Goal: Information Seeking & Learning: Learn about a topic

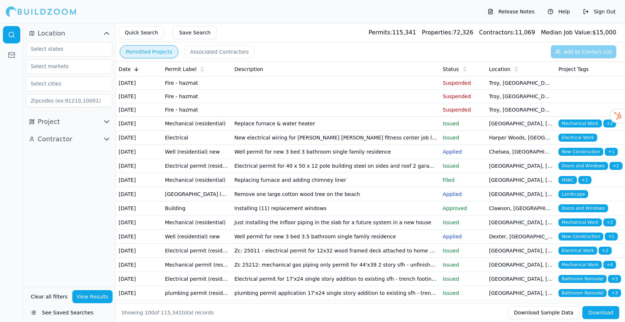
click at [195, 124] on td "Mechanical (residential)" at bounding box center [196, 124] width 69 height 14
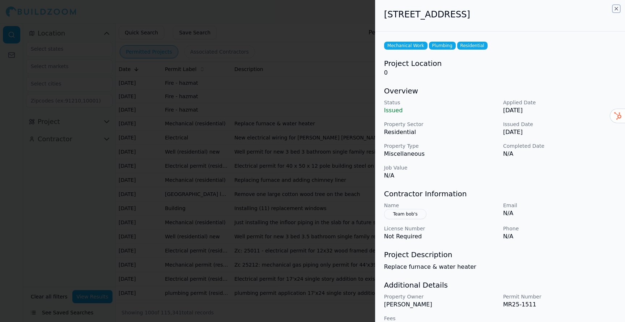
click at [617, 8] on icon "button" at bounding box center [617, 9] width 6 height 6
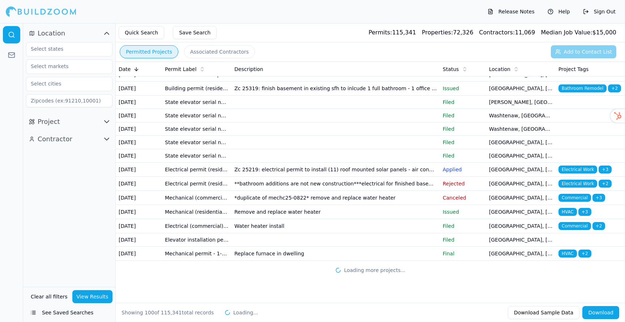
scroll to position [1391, 0]
click at [294, 96] on td "Zc 25319: finish basement in existing sfh to inlcude 1 full bathroom - 1 office…" at bounding box center [336, 88] width 208 height 14
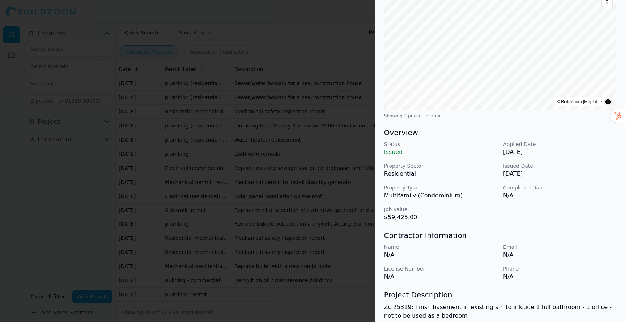
scroll to position [0, 0]
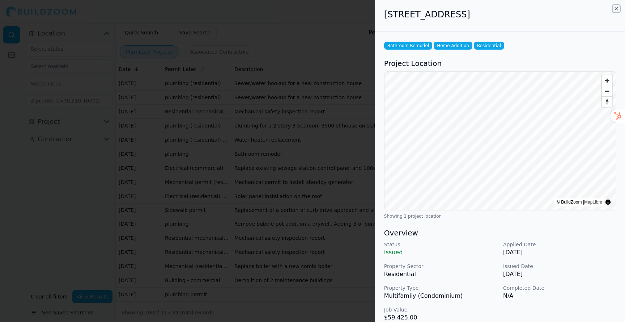
click at [615, 9] on icon "button" at bounding box center [616, 8] width 3 height 3
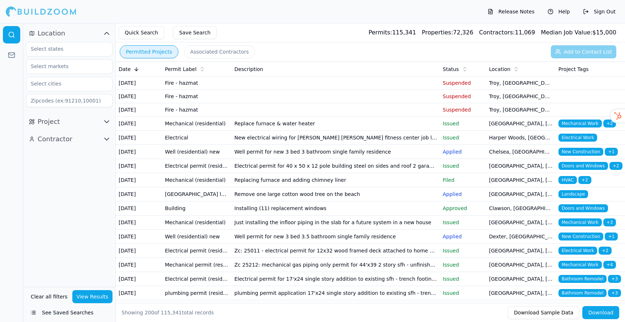
click at [96, 301] on button "View Results" at bounding box center [92, 296] width 41 height 13
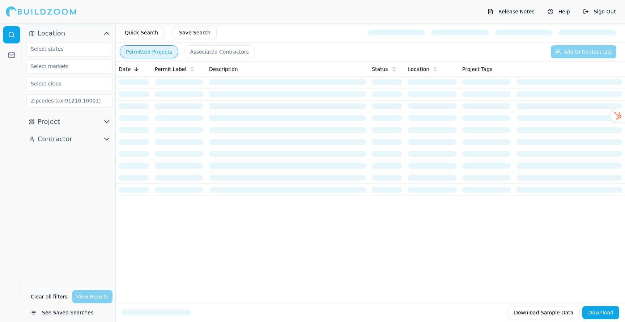
click at [98, 294] on div "Clear all filters View Results" at bounding box center [69, 296] width 86 height 13
click at [53, 297] on button "Clear all filters" at bounding box center [49, 296] width 41 height 13
click at [70, 120] on button "Project" at bounding box center [69, 122] width 86 height 12
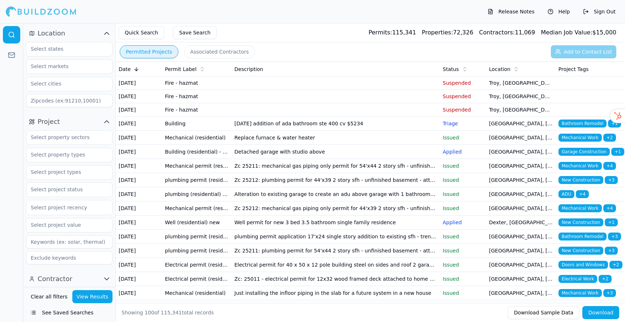
scroll to position [1, 0]
click at [74, 275] on button "Contractor" at bounding box center [69, 278] width 86 height 12
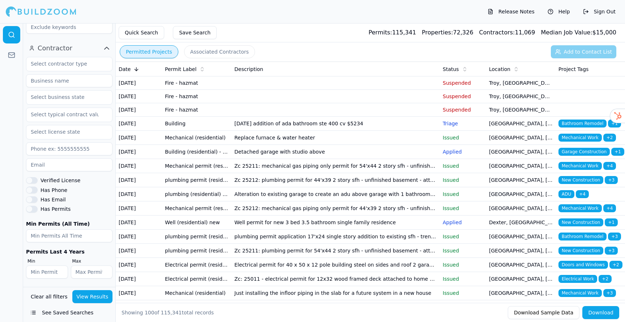
scroll to position [0, 0]
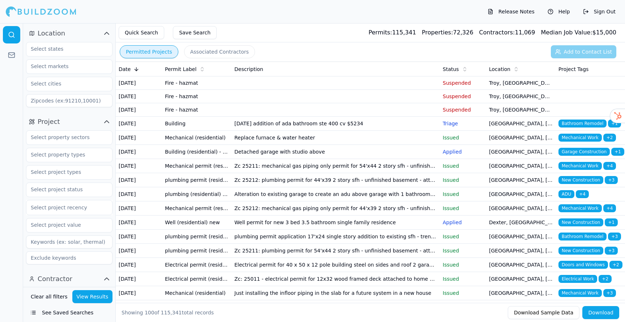
click at [512, 159] on td "[GEOGRAPHIC_DATA], [GEOGRAPHIC_DATA]" at bounding box center [520, 152] width 69 height 14
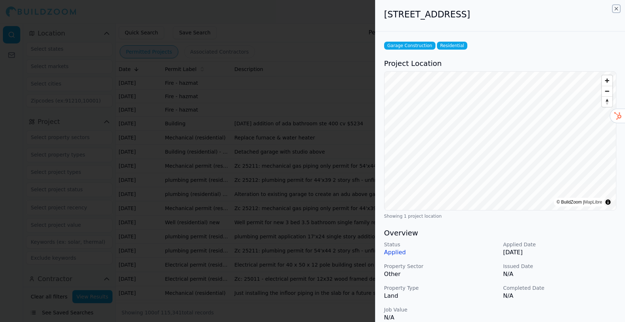
click at [617, 9] on icon "button" at bounding box center [616, 8] width 3 height 3
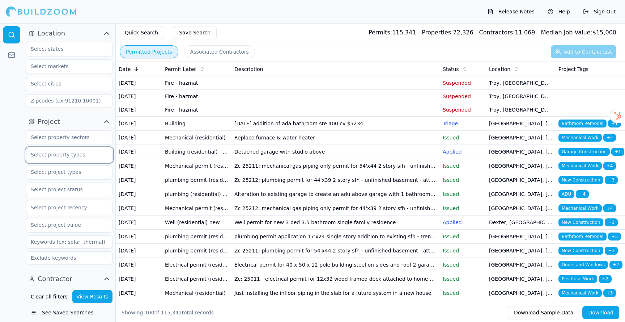
click at [79, 156] on input "text" at bounding box center [64, 154] width 77 height 13
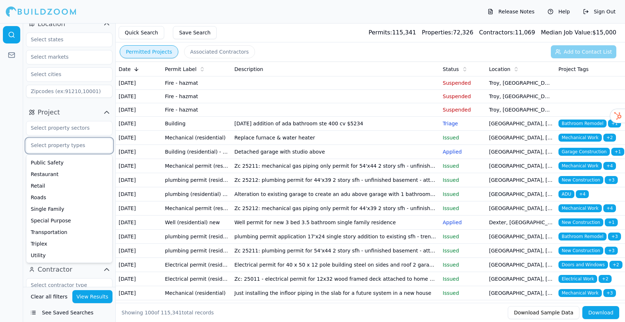
scroll to position [17, 0]
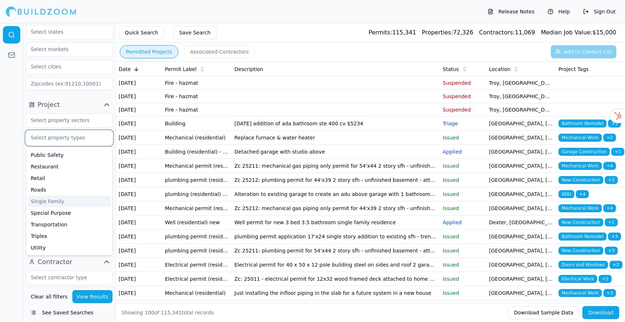
click at [42, 201] on div "Single Family" at bounding box center [69, 201] width 83 height 12
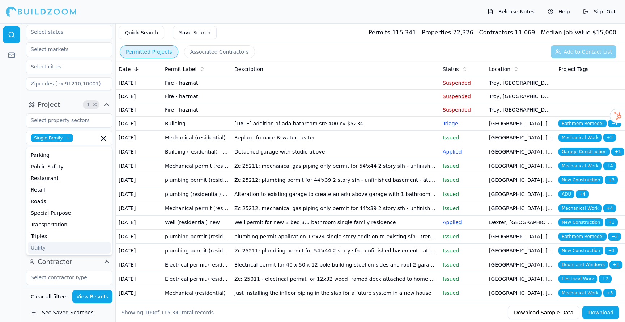
click at [98, 298] on button "View Results" at bounding box center [92, 296] width 41 height 13
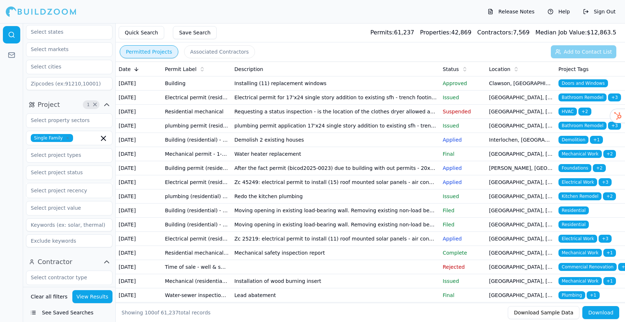
click at [139, 87] on td "[DATE]" at bounding box center [139, 83] width 46 height 14
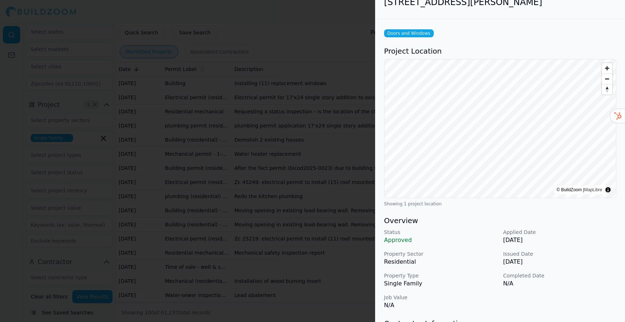
scroll to position [0, 0]
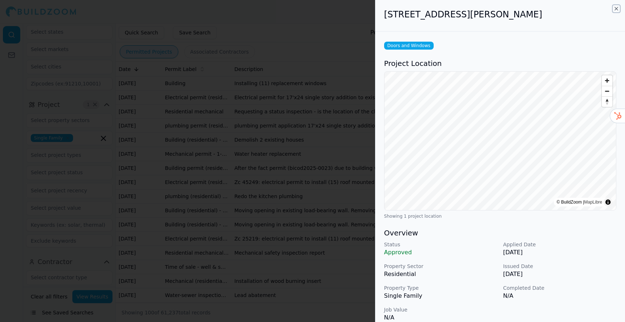
click at [616, 10] on icon "button" at bounding box center [617, 9] width 6 height 6
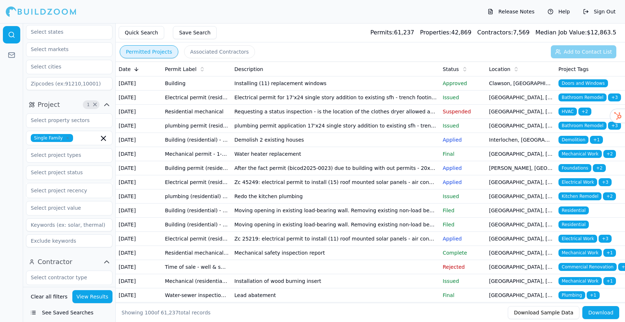
click at [238, 147] on td "Demolish 2 existing houses" at bounding box center [336, 140] width 208 height 14
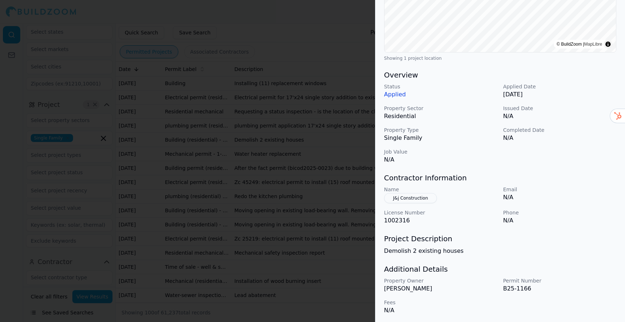
scroll to position [159, 0]
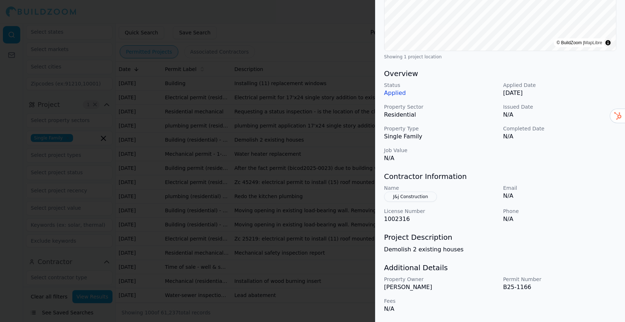
click at [418, 199] on button "J&j Construction" at bounding box center [410, 196] width 53 height 10
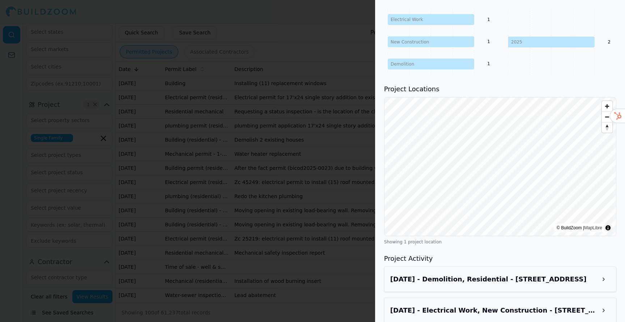
scroll to position [353, 0]
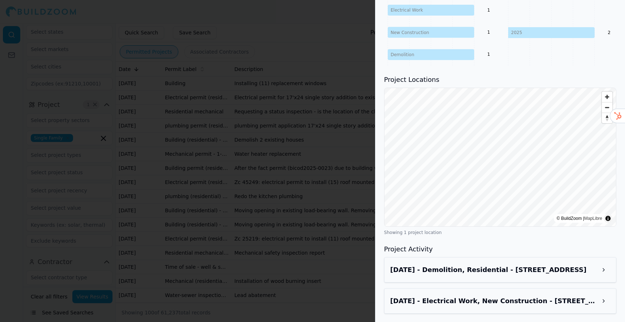
click at [347, 140] on div at bounding box center [312, 161] width 625 height 322
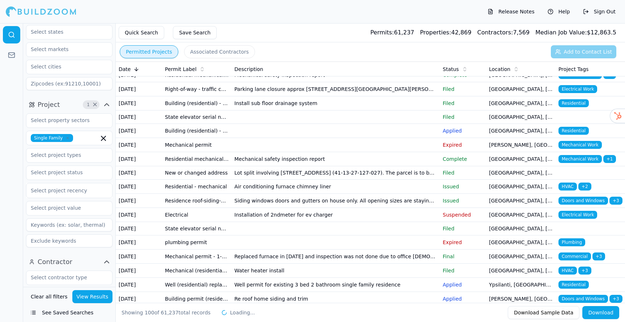
scroll to position [0, 0]
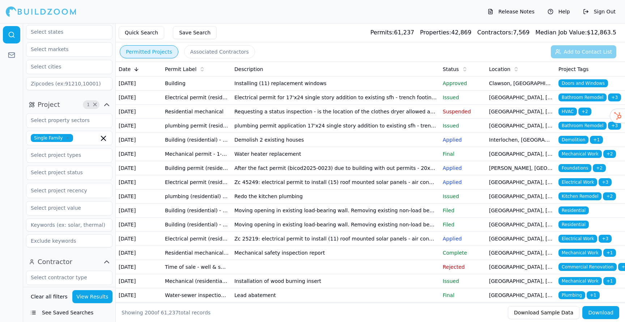
click at [256, 203] on td "Redo the kitchen plumbing" at bounding box center [336, 196] width 208 height 14
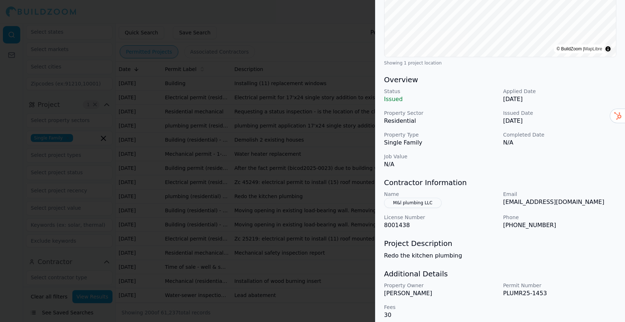
scroll to position [159, 0]
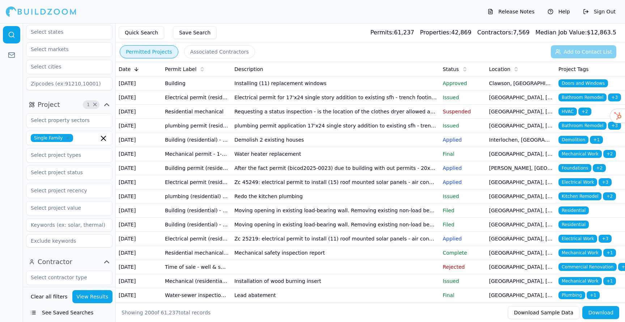
click at [377, 90] on td "Installing (11) replacement windows" at bounding box center [336, 83] width 208 height 14
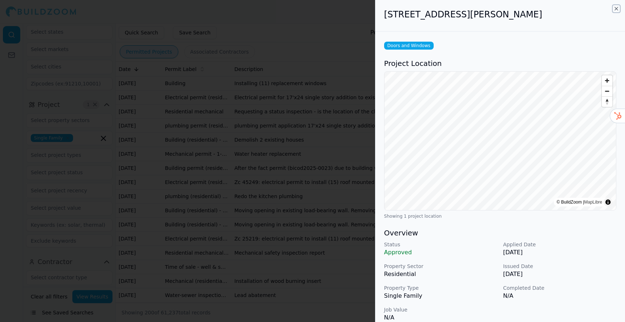
click at [616, 9] on icon "button" at bounding box center [616, 8] width 3 height 3
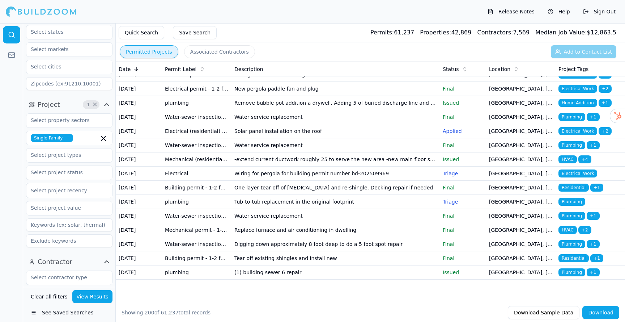
scroll to position [2909, 0]
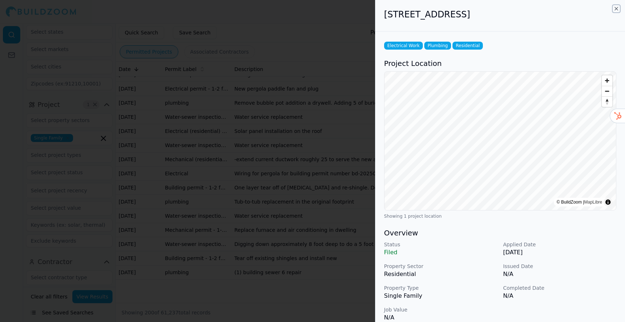
click at [617, 9] on icon "button" at bounding box center [617, 9] width 6 height 6
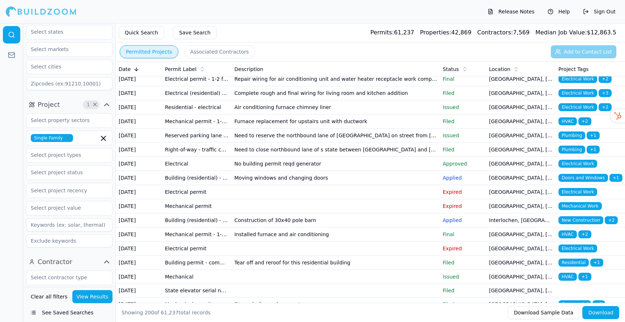
scroll to position [600, 0]
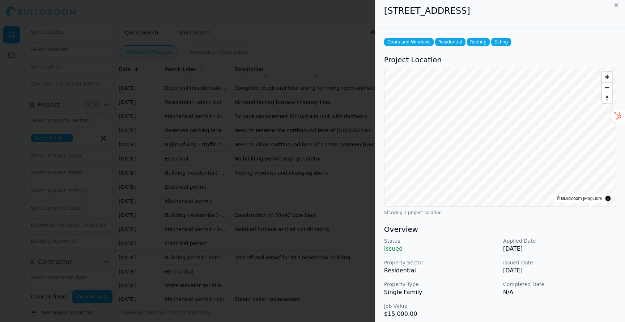
scroll to position [0, 0]
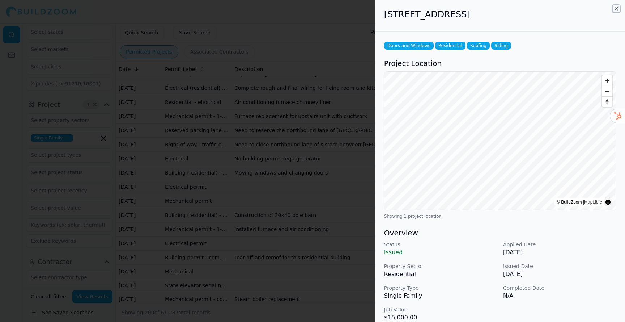
click at [617, 8] on icon "button" at bounding box center [616, 8] width 3 height 3
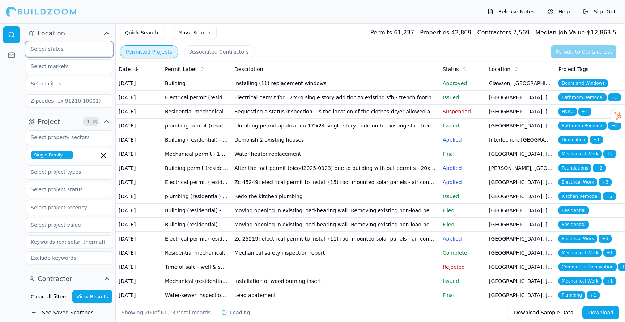
click at [57, 48] on input "text" at bounding box center [64, 48] width 77 height 13
click at [83, 30] on button "Location" at bounding box center [69, 34] width 86 height 12
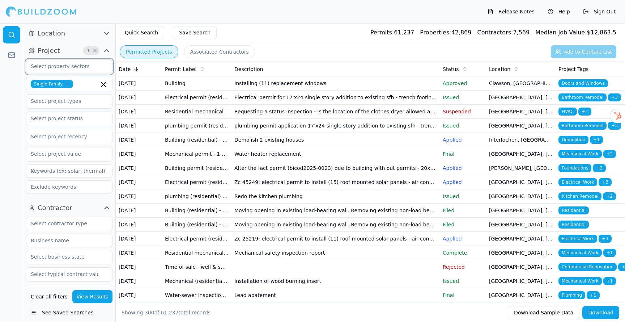
click at [64, 66] on input "text" at bounding box center [64, 66] width 77 height 13
click at [67, 66] on input "text" at bounding box center [64, 66] width 77 height 13
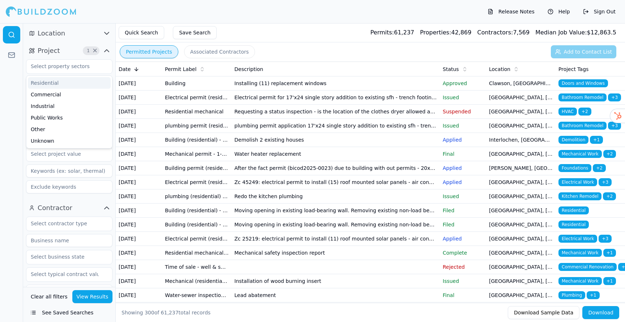
click at [82, 27] on div "Location" at bounding box center [69, 33] width 92 height 17
click at [67, 85] on icon "button" at bounding box center [68, 84] width 4 height 4
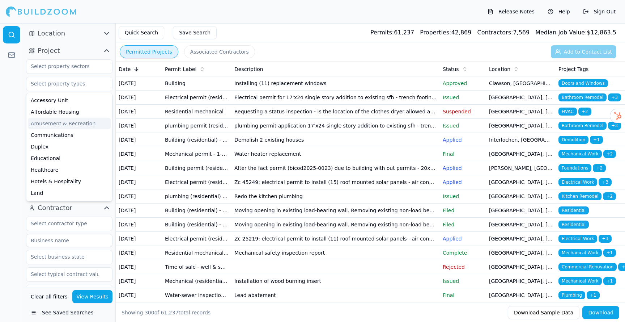
click at [17, 106] on div at bounding box center [11, 172] width 23 height 299
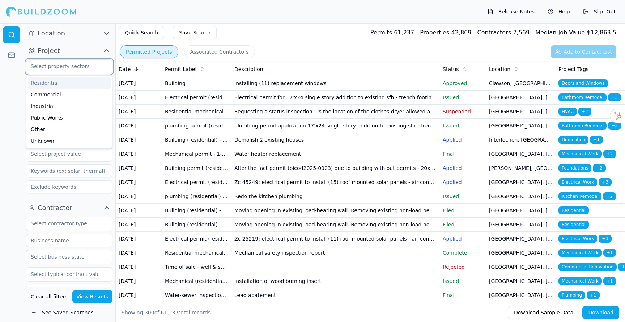
click at [73, 68] on input "text" at bounding box center [64, 66] width 77 height 13
click at [10, 80] on div at bounding box center [11, 172] width 23 height 299
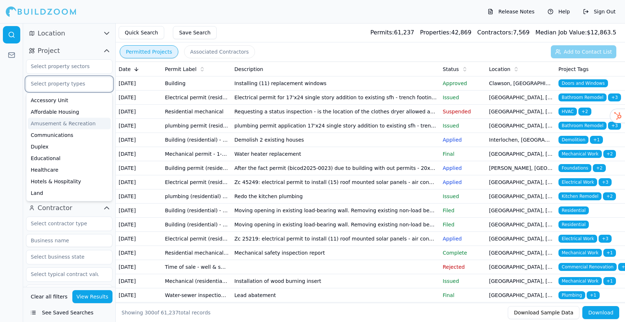
click at [69, 85] on input "text" at bounding box center [64, 83] width 77 height 13
click at [51, 114] on div "Affordable Housing" at bounding box center [69, 112] width 83 height 12
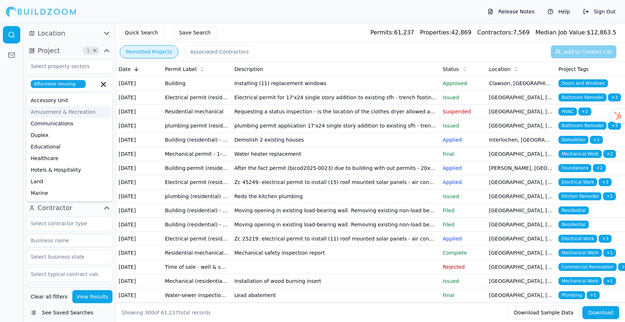
click at [16, 104] on div at bounding box center [11, 172] width 23 height 299
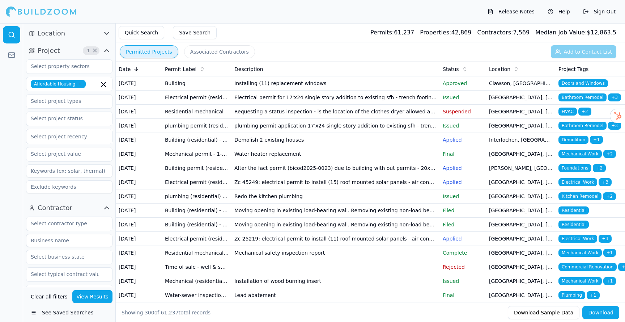
click at [88, 297] on button "View Results" at bounding box center [92, 296] width 41 height 13
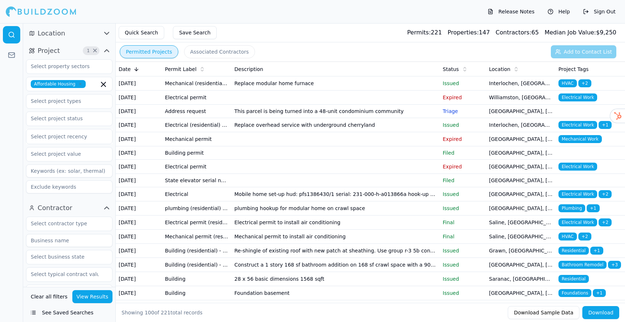
click at [186, 160] on td "Building permit" at bounding box center [196, 152] width 69 height 13
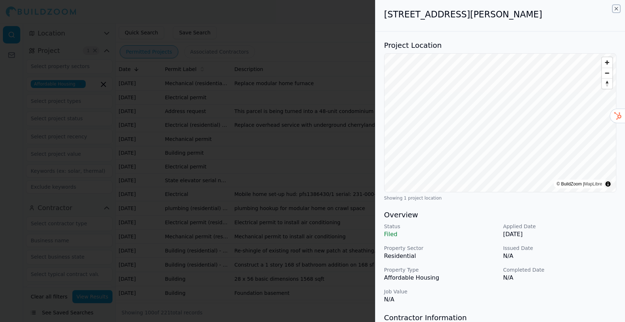
click at [617, 8] on icon "button" at bounding box center [617, 9] width 6 height 6
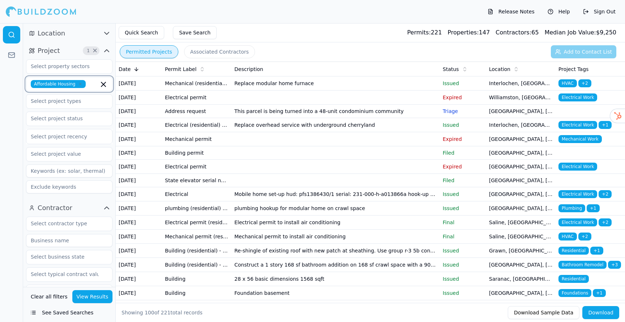
click at [103, 83] on icon "button" at bounding box center [103, 84] width 9 height 9
click at [14, 131] on div at bounding box center [11, 172] width 23 height 299
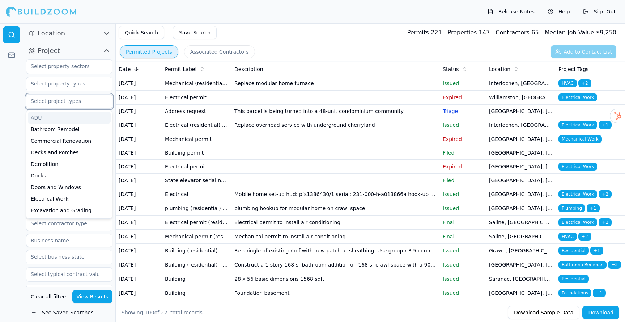
click at [93, 103] on input "text" at bounding box center [64, 100] width 77 height 13
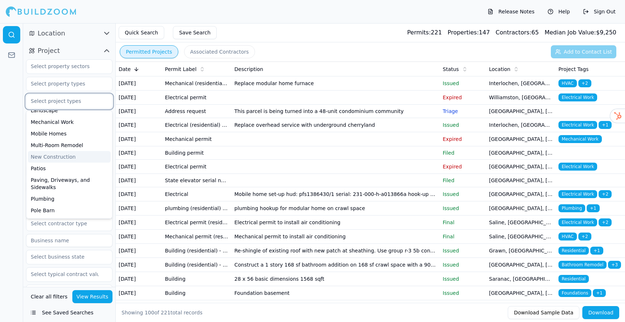
scroll to position [193, 0]
click at [54, 155] on div "New Construction" at bounding box center [69, 156] width 83 height 12
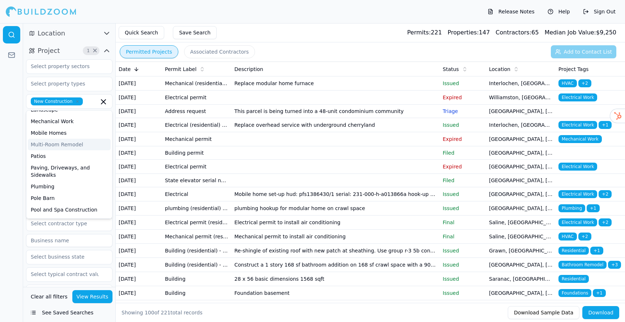
click at [13, 136] on div at bounding box center [11, 172] width 23 height 299
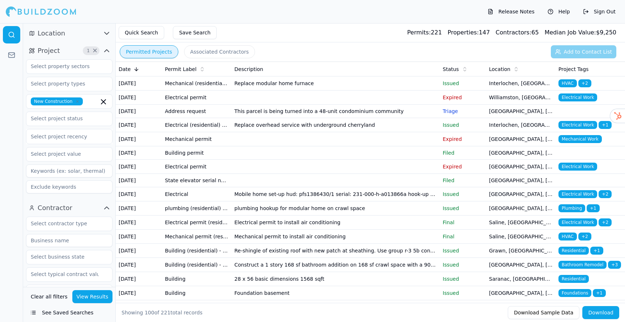
click at [94, 292] on button "View Results" at bounding box center [92, 296] width 41 height 13
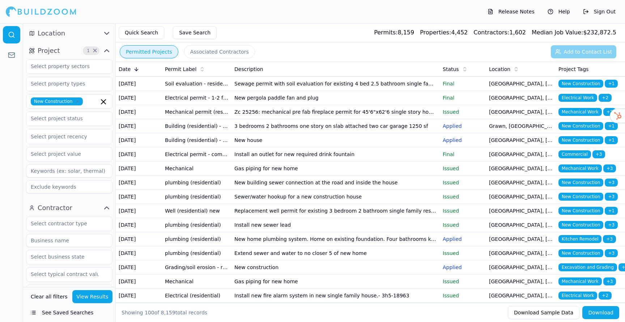
scroll to position [479, 0]
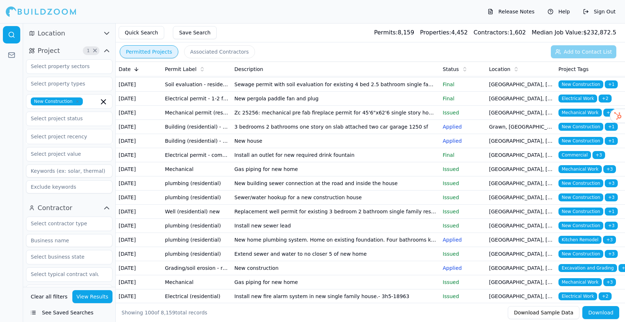
click at [266, 21] on td "New home" at bounding box center [336, 14] width 208 height 14
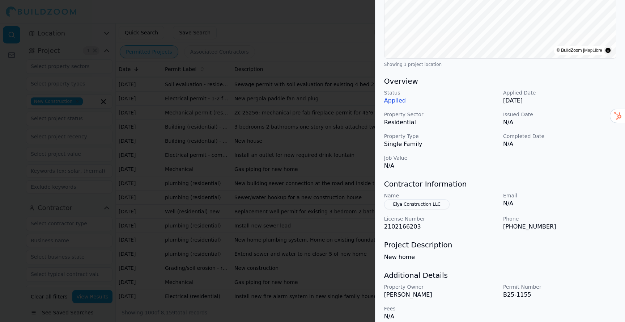
scroll to position [159, 0]
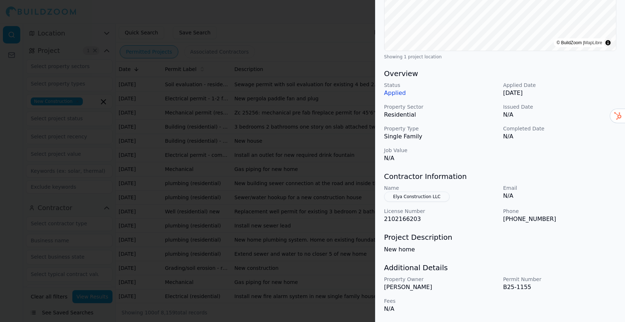
click at [429, 197] on button "Elya Construction LLC" at bounding box center [417, 196] width 66 height 10
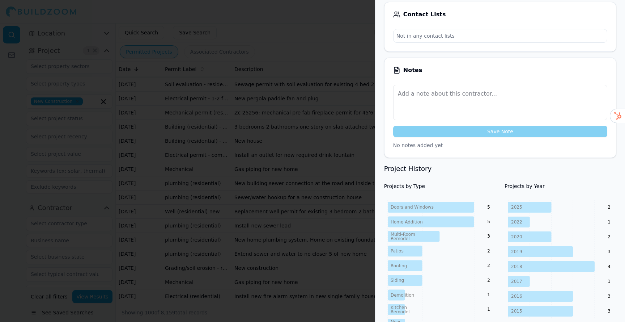
scroll to position [0, 0]
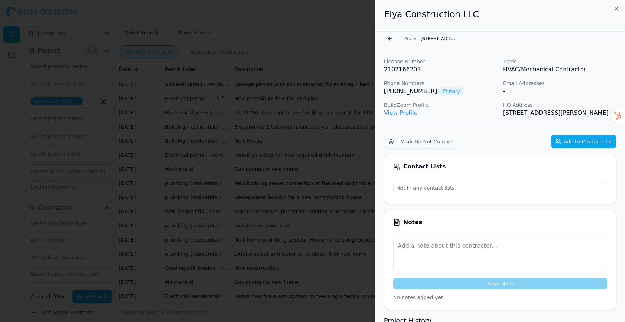
click at [390, 38] on button "Go back" at bounding box center [390, 39] width 12 height 12
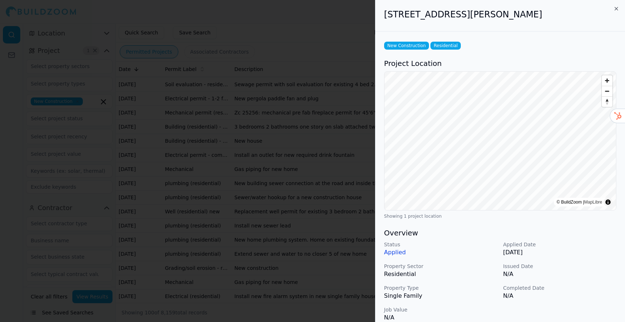
click at [618, 9] on icon "button" at bounding box center [617, 9] width 6 height 6
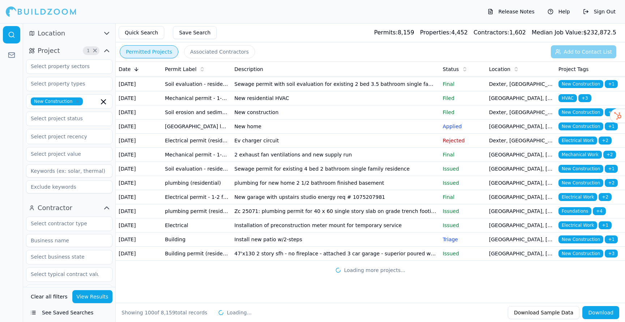
scroll to position [1806, 0]
click at [329, 251] on td "47'x130 2 story sfh - no fireplace - attached 3 car garage - superior poured wa…" at bounding box center [336, 253] width 208 height 14
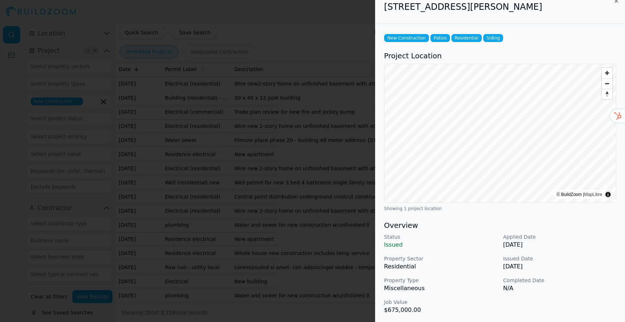
scroll to position [193, 0]
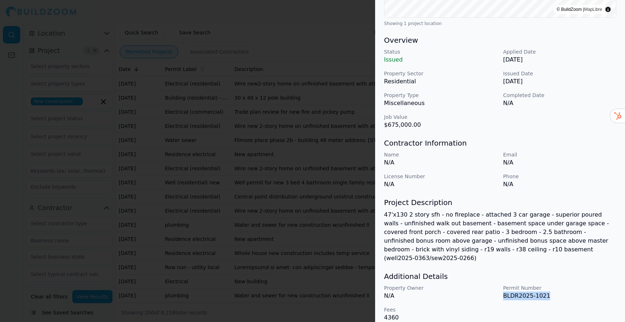
drag, startPoint x: 504, startPoint y: 288, endPoint x: 527, endPoint y: 292, distance: 24.0
click at [527, 292] on div "Property Owner N/A Permit Number BLDR2025-1021 Fees 4360" at bounding box center [500, 303] width 232 height 38
copy p "BLDR2025-1021"
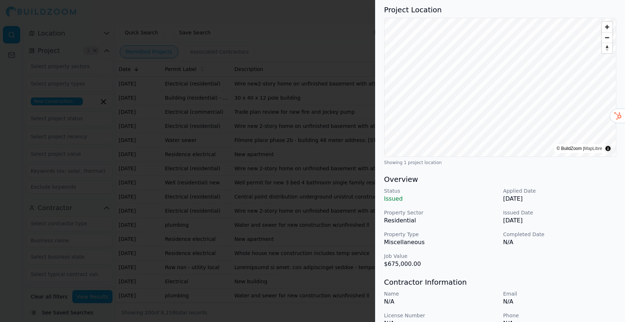
scroll to position [0, 0]
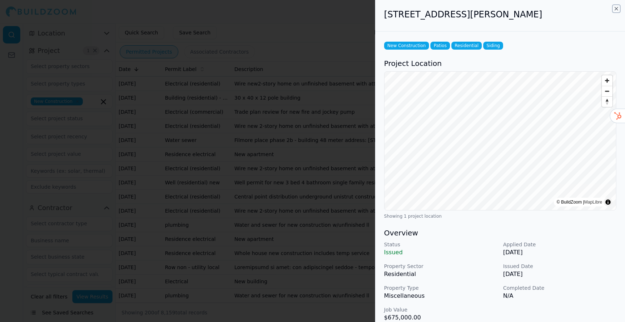
click at [616, 9] on icon "button" at bounding box center [617, 9] width 6 height 6
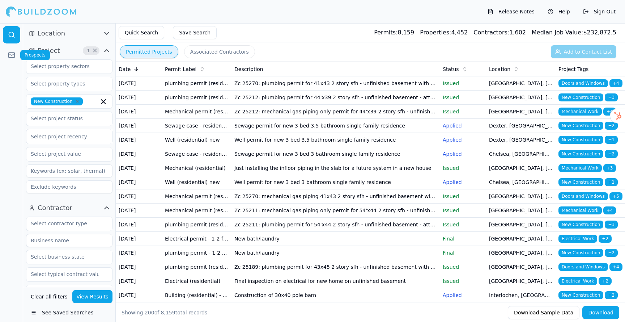
click at [11, 56] on icon at bounding box center [11, 54] width 7 height 7
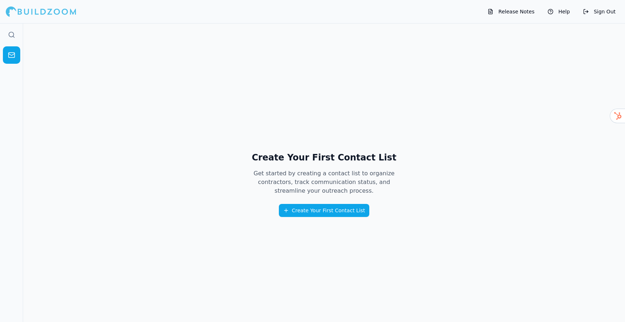
click at [331, 212] on button "Create Your First Contact List" at bounding box center [324, 210] width 91 height 13
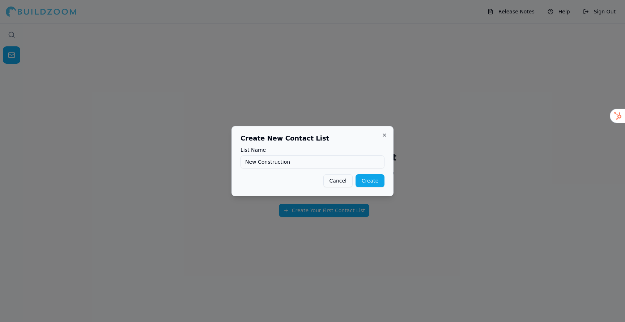
type input "New Construction"
click at [367, 183] on button "Create" at bounding box center [370, 180] width 29 height 13
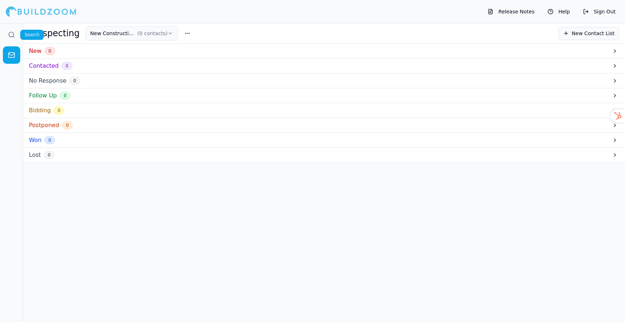
click at [12, 36] on icon at bounding box center [11, 34] width 7 height 7
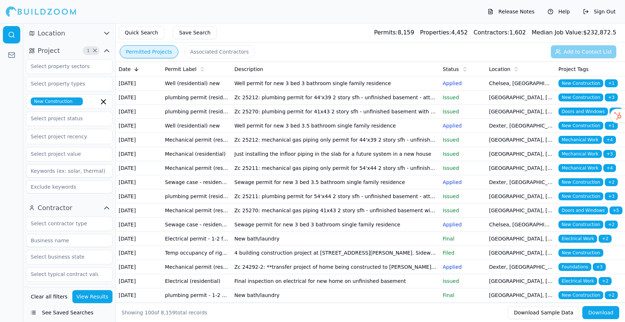
click at [329, 119] on td "Zc 25270: plumbing permit for 41x43 2 story sfh - unfinished basement with egre…" at bounding box center [336, 112] width 208 height 14
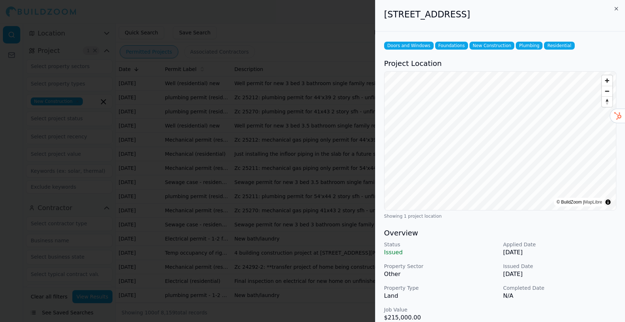
click at [495, 15] on h2 "[STREET_ADDRESS]" at bounding box center [500, 15] width 232 height 12
click at [617, 8] on icon "button" at bounding box center [617, 9] width 6 height 6
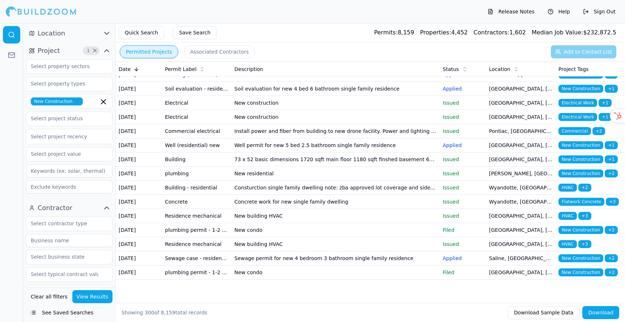
scroll to position [4225, 0]
